Goal: Information Seeking & Learning: Stay updated

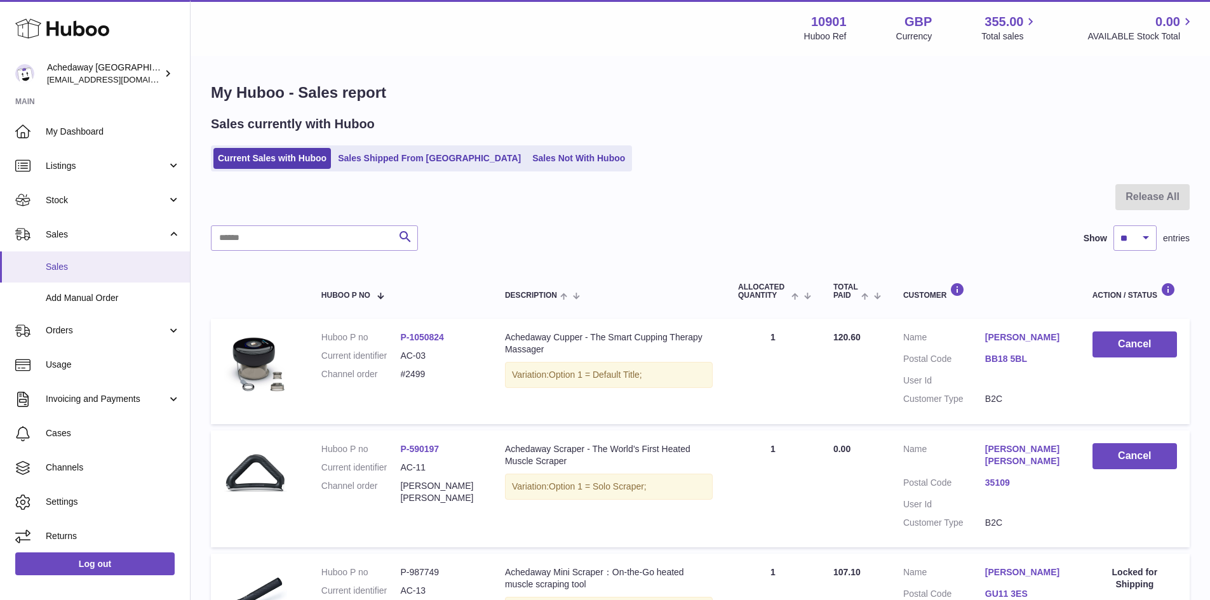
click at [121, 257] on link "Sales" at bounding box center [95, 267] width 190 height 31
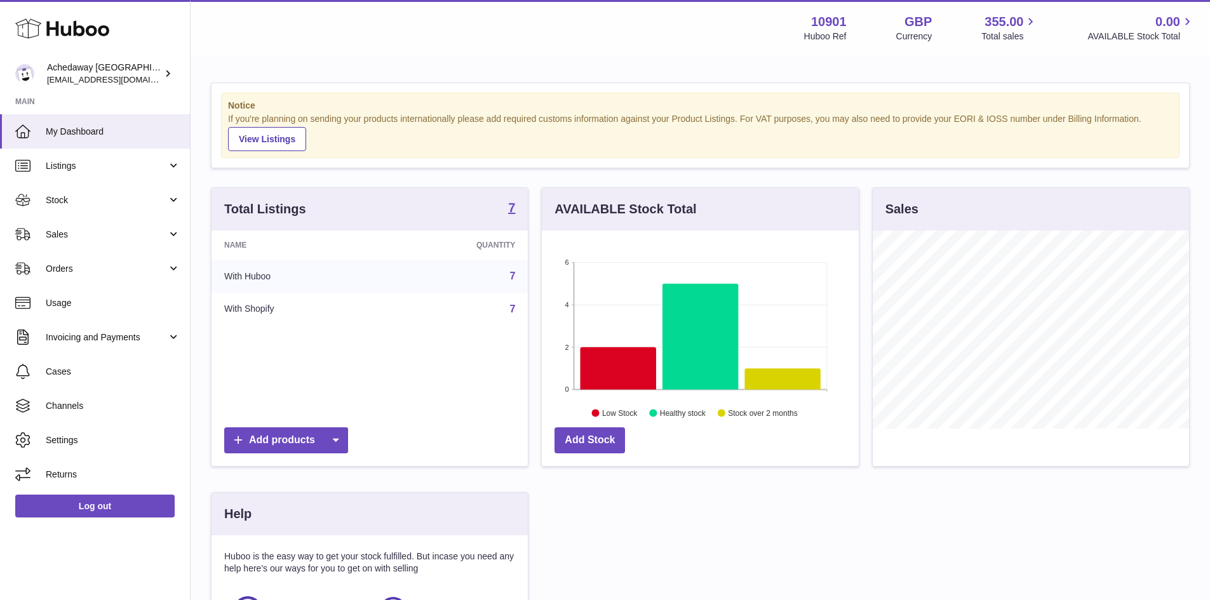
scroll to position [198, 317]
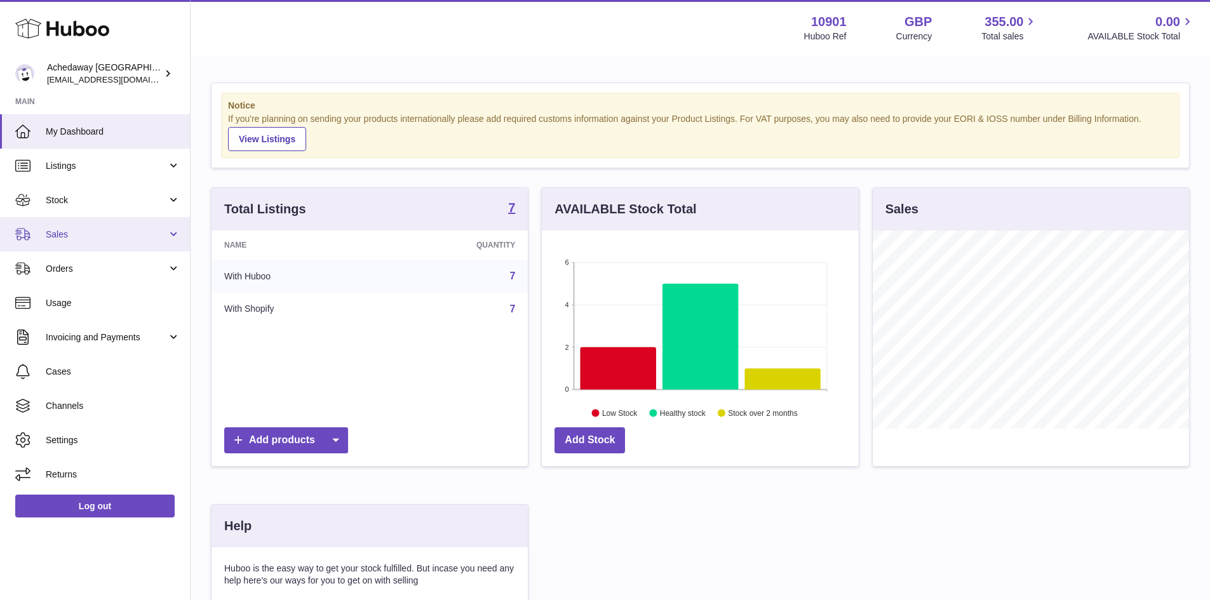
click at [111, 242] on link "Sales" at bounding box center [95, 234] width 190 height 34
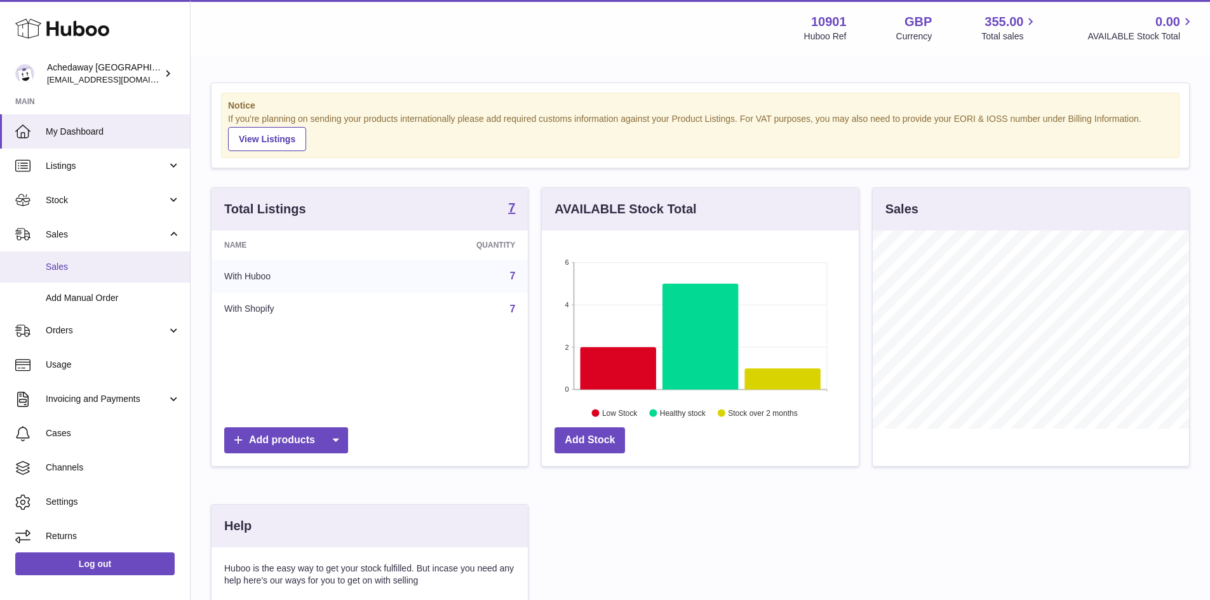
click at [114, 257] on link "Sales" at bounding box center [95, 267] width 190 height 31
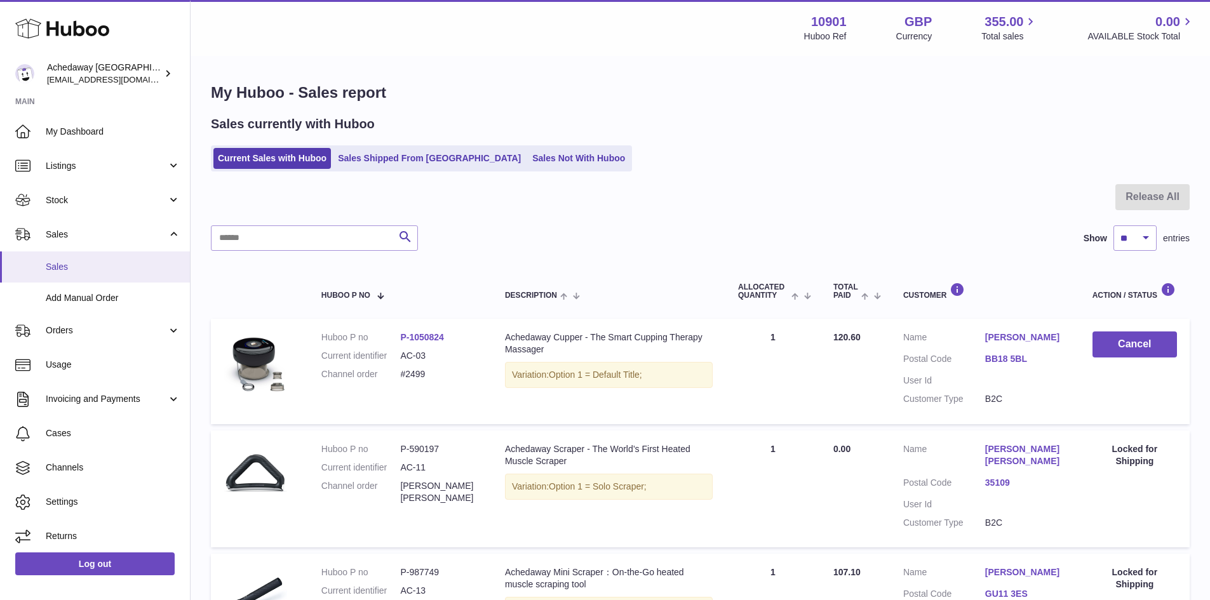
click at [105, 264] on span "Sales" at bounding box center [113, 267] width 135 height 12
click at [342, 165] on link "Sales Shipped From [GEOGRAPHIC_DATA]" at bounding box center [430, 158] width 192 height 21
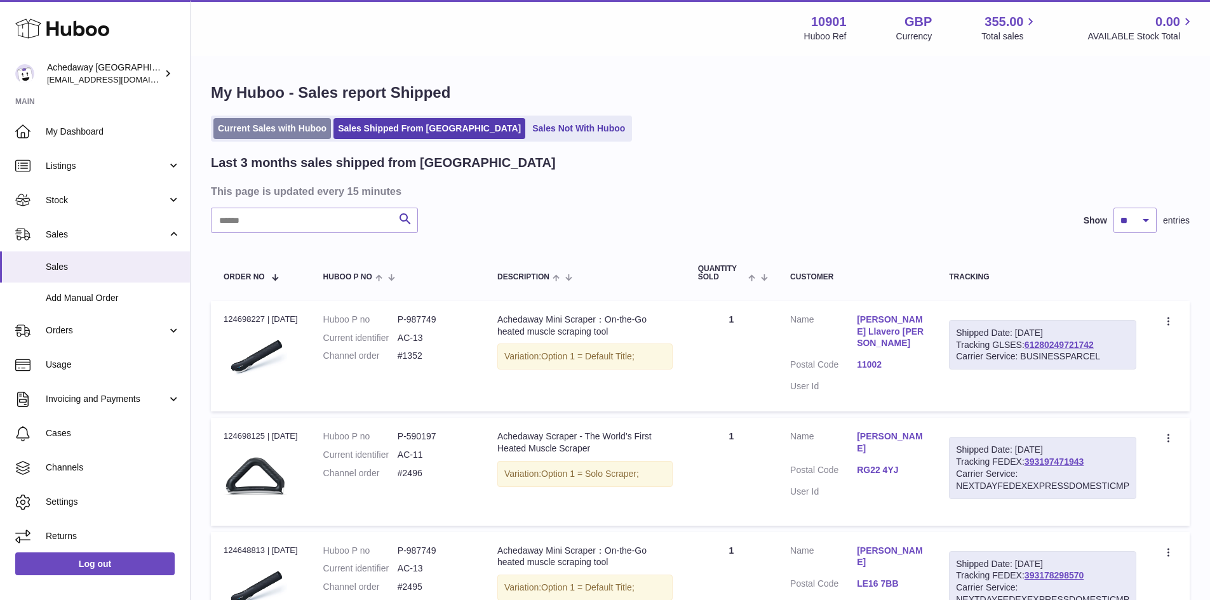
click at [276, 138] on link "Current Sales with Huboo" at bounding box center [272, 128] width 118 height 21
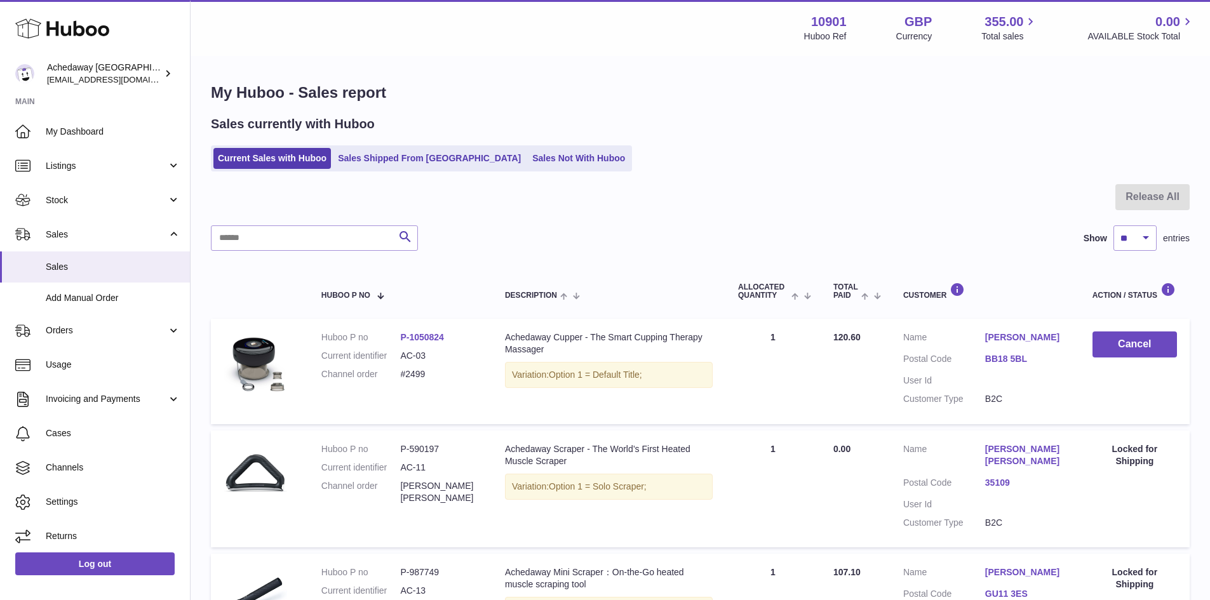
scroll to position [277, 0]
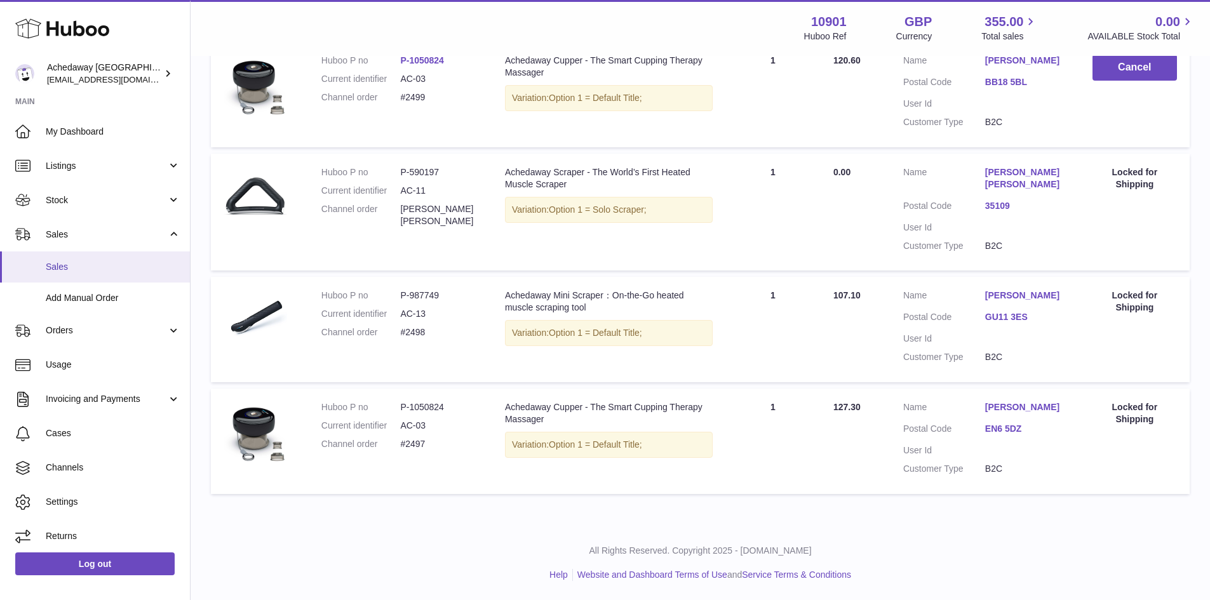
click at [88, 276] on link "Sales" at bounding box center [95, 267] width 190 height 31
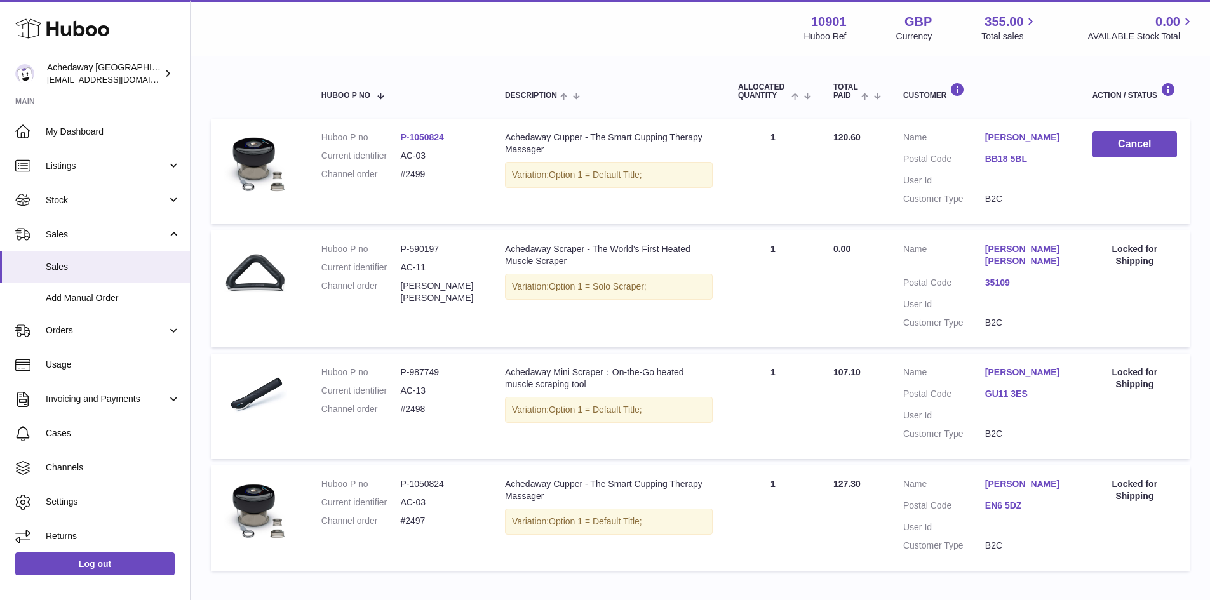
scroll to position [277, 0]
